Goal: Task Accomplishment & Management: Complete application form

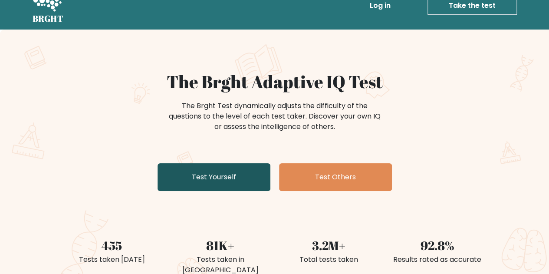
scroll to position [21, 0]
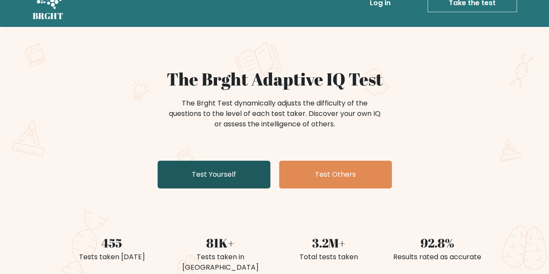
click at [221, 178] on link "Test Yourself" at bounding box center [214, 175] width 113 height 28
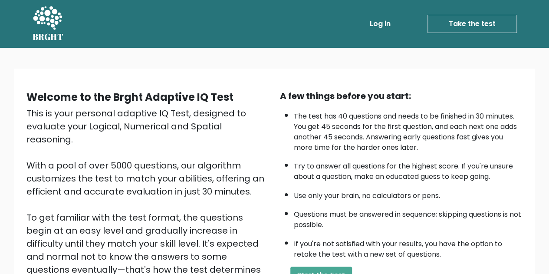
scroll to position [81, 0]
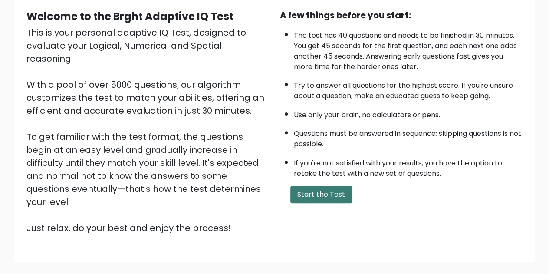
click at [317, 192] on button "Start the Test" at bounding box center [322, 194] width 62 height 17
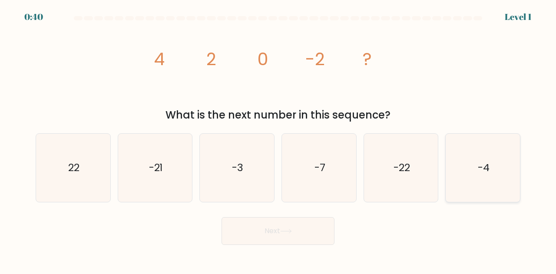
click at [481, 186] on icon "-4" at bounding box center [483, 168] width 68 height 68
click at [278, 139] on input "f. -4" at bounding box center [278, 138] width 0 height 2
radio input "true"
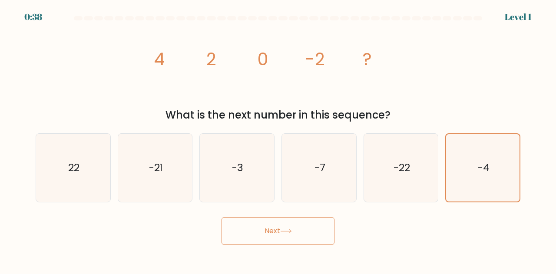
click at [313, 225] on button "Next" at bounding box center [277, 231] width 113 height 28
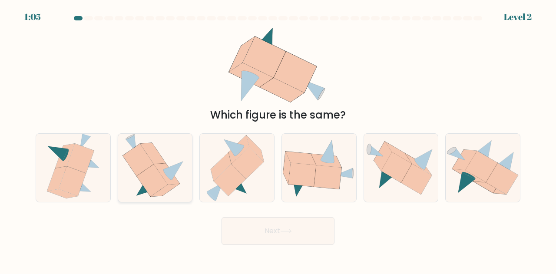
click at [150, 161] on icon at bounding box center [138, 160] width 31 height 32
click at [278, 139] on input "b." at bounding box center [278, 138] width 0 height 2
radio input "true"
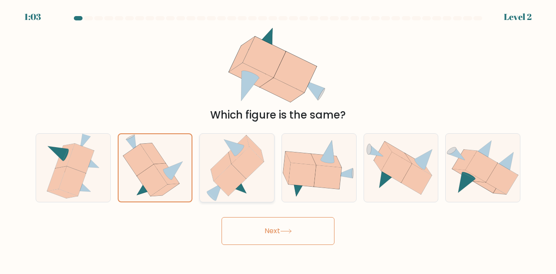
click at [221, 217] on button "Next" at bounding box center [277, 231] width 113 height 28
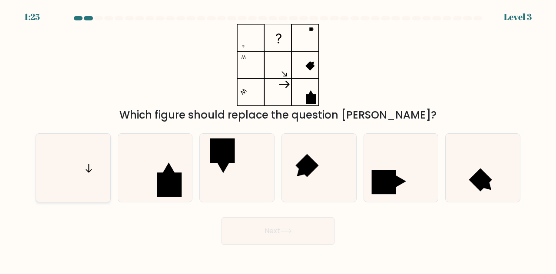
click at [86, 153] on icon at bounding box center [73, 168] width 68 height 68
click at [278, 139] on input "a." at bounding box center [278, 138] width 0 height 2
radio input "true"
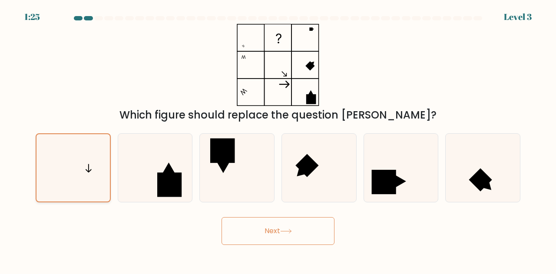
click at [221, 217] on button "Next" at bounding box center [277, 231] width 113 height 28
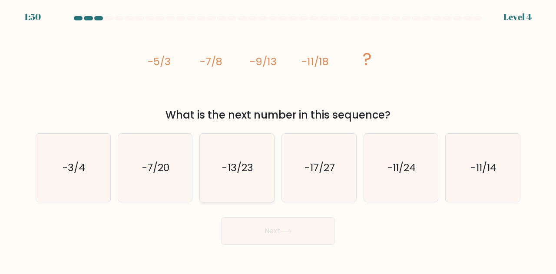
click at [243, 171] on text "-13/23" at bounding box center [237, 168] width 31 height 14
click at [278, 139] on input "c. -13/23" at bounding box center [278, 138] width 0 height 2
radio input "true"
click at [221, 217] on button "Next" at bounding box center [277, 231] width 113 height 28
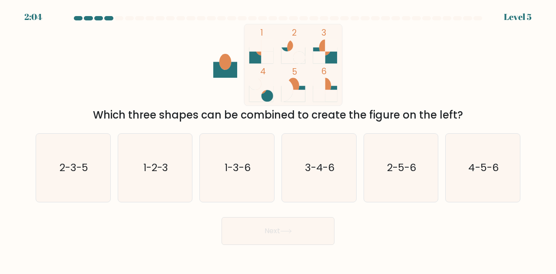
click at [243, 171] on text "1-3-6" at bounding box center [238, 168] width 26 height 14
click at [278, 139] on input "c. 1-3-6" at bounding box center [278, 138] width 0 height 2
radio input "true"
click at [221, 217] on button "Next" at bounding box center [277, 231] width 113 height 28
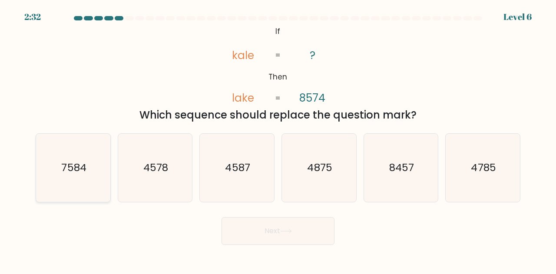
click at [97, 175] on icon "7584" at bounding box center [73, 168] width 68 height 68
click at [278, 139] on input "a. 7584" at bounding box center [278, 138] width 0 height 2
radio input "true"
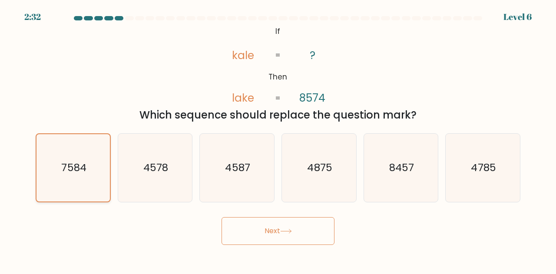
click at [221, 217] on button "Next" at bounding box center [277, 231] width 113 height 28
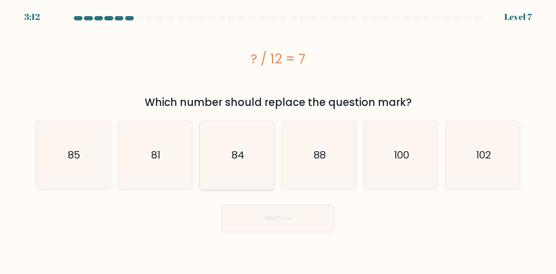
click at [226, 137] on icon "84" at bounding box center [237, 155] width 68 height 68
click at [278, 137] on input "c. 84" at bounding box center [278, 138] width 0 height 2
radio input "true"
click at [221, 205] on button "Next" at bounding box center [277, 219] width 113 height 28
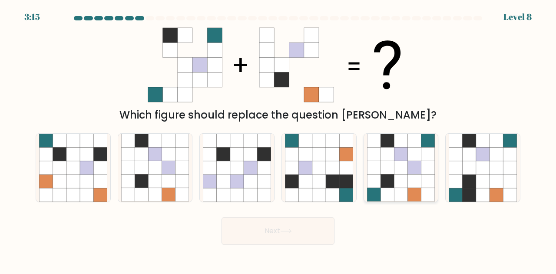
click at [382, 156] on icon at bounding box center [386, 154] width 13 height 13
click at [278, 139] on input "e." at bounding box center [278, 138] width 0 height 2
radio input "true"
click at [221, 217] on button "Next" at bounding box center [277, 231] width 113 height 28
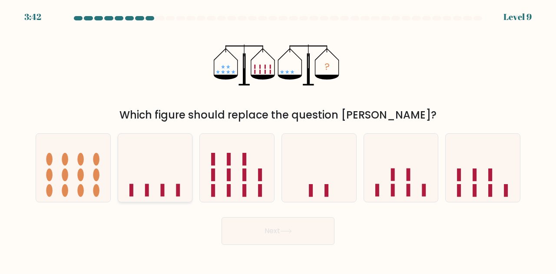
click at [126, 165] on icon at bounding box center [155, 167] width 74 height 61
click at [278, 139] on input "b." at bounding box center [278, 138] width 0 height 2
radio input "true"
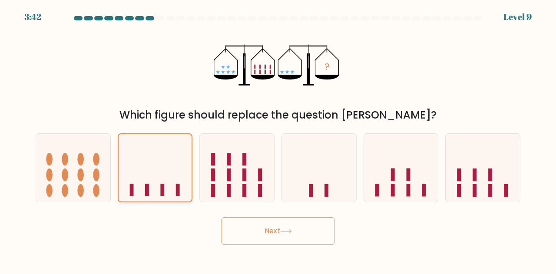
click at [221, 217] on button "Next" at bounding box center [277, 231] width 113 height 28
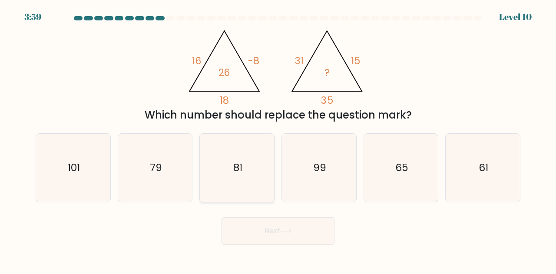
click at [218, 176] on icon "81" at bounding box center [237, 168] width 68 height 68
click at [278, 139] on input "c. 81" at bounding box center [278, 138] width 0 height 2
radio input "true"
click at [221, 217] on button "Next" at bounding box center [277, 231] width 113 height 28
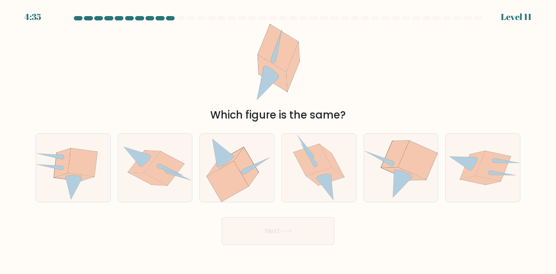
click at [218, 176] on icon at bounding box center [228, 182] width 42 height 40
click at [278, 139] on input "c." at bounding box center [278, 138] width 0 height 2
radio input "true"
drag, startPoint x: 360, startPoint y: 196, endPoint x: 444, endPoint y: 152, distance: 94.4
click at [444, 152] on div "a. b. c." at bounding box center [278, 164] width 492 height 76
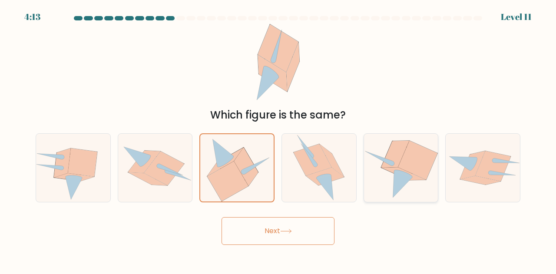
drag, startPoint x: 444, startPoint y: 152, endPoint x: 408, endPoint y: 167, distance: 38.7
click at [408, 167] on div "a. b. c." at bounding box center [278, 164] width 492 height 76
click at [408, 167] on icon at bounding box center [418, 160] width 40 height 39
click at [278, 139] on input "e." at bounding box center [278, 138] width 0 height 2
radio input "true"
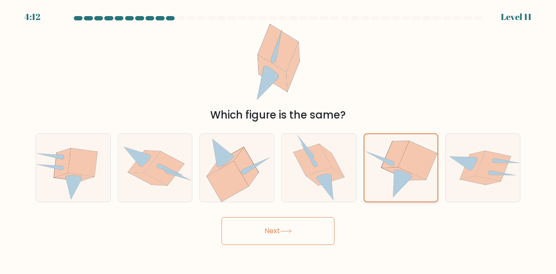
click at [221, 217] on button "Next" at bounding box center [277, 231] width 113 height 28
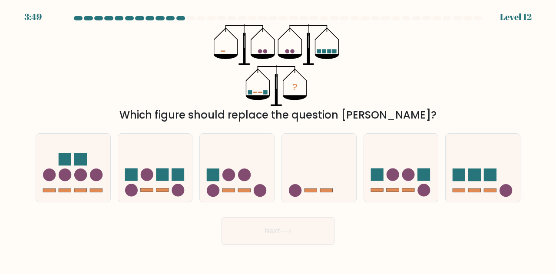
click at [408, 167] on icon at bounding box center [401, 167] width 74 height 61
click at [278, 139] on input "e." at bounding box center [278, 138] width 0 height 2
radio input "true"
click at [134, 165] on icon at bounding box center [155, 167] width 74 height 61
click at [278, 139] on input "b." at bounding box center [278, 138] width 0 height 2
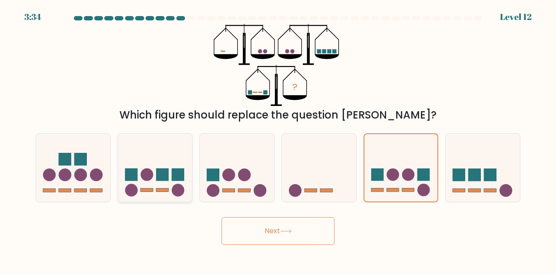
radio input "true"
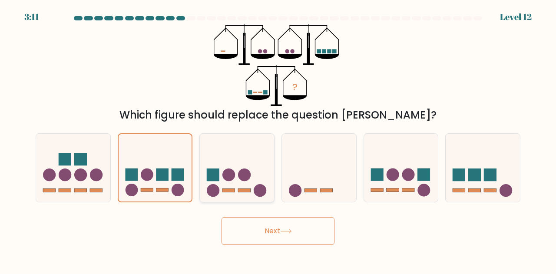
click at [222, 159] on icon at bounding box center [237, 167] width 74 height 61
click at [278, 139] on input "c." at bounding box center [278, 138] width 0 height 2
radio input "true"
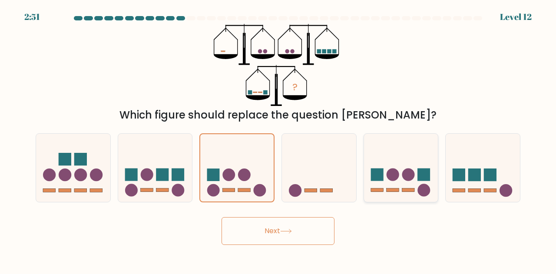
click at [408, 184] on icon at bounding box center [401, 167] width 74 height 61
click at [278, 139] on input "e." at bounding box center [278, 138] width 0 height 2
radio input "true"
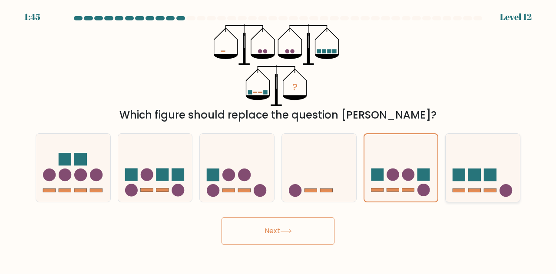
click at [496, 161] on icon at bounding box center [483, 167] width 74 height 61
click at [278, 139] on input "f." at bounding box center [278, 138] width 0 height 2
radio input "true"
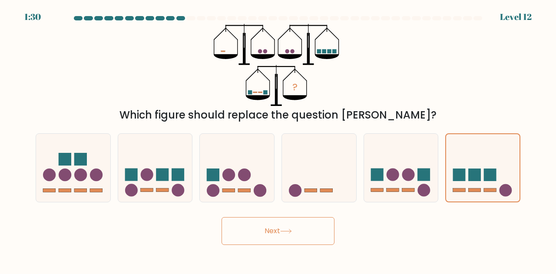
click at [307, 239] on button "Next" at bounding box center [277, 231] width 113 height 28
click at [291, 236] on button "Next" at bounding box center [277, 231] width 113 height 28
click at [221, 217] on button "Next" at bounding box center [277, 231] width 113 height 28
